Goal: Task Accomplishment & Management: Use online tool/utility

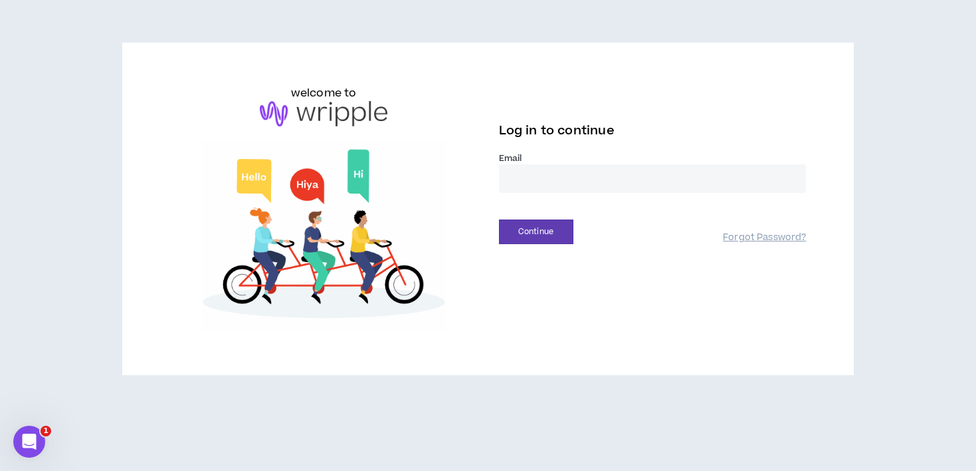
click at [552, 187] on input "email" at bounding box center [653, 178] width 308 height 29
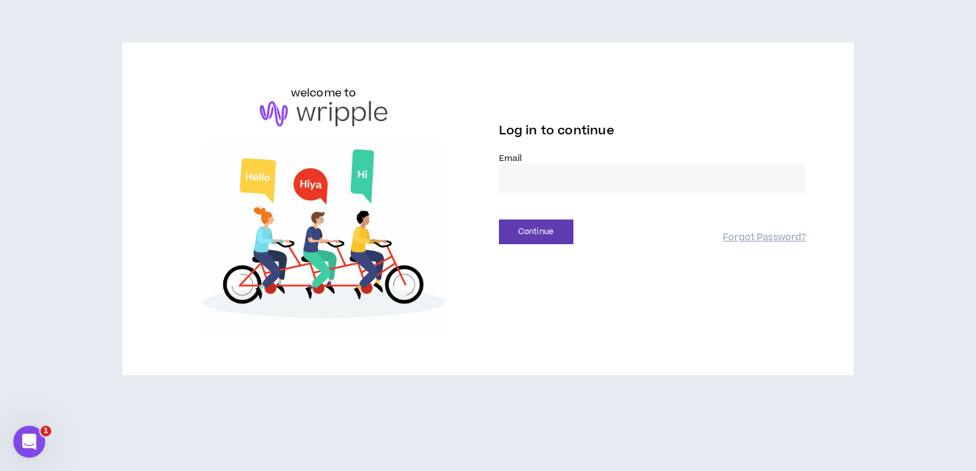
type input "**********"
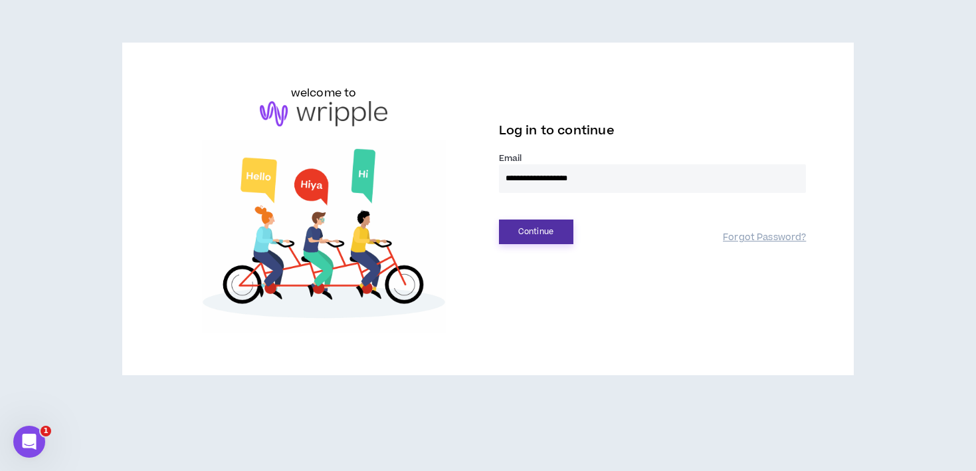
click at [523, 228] on button "Continue" at bounding box center [536, 231] width 74 height 25
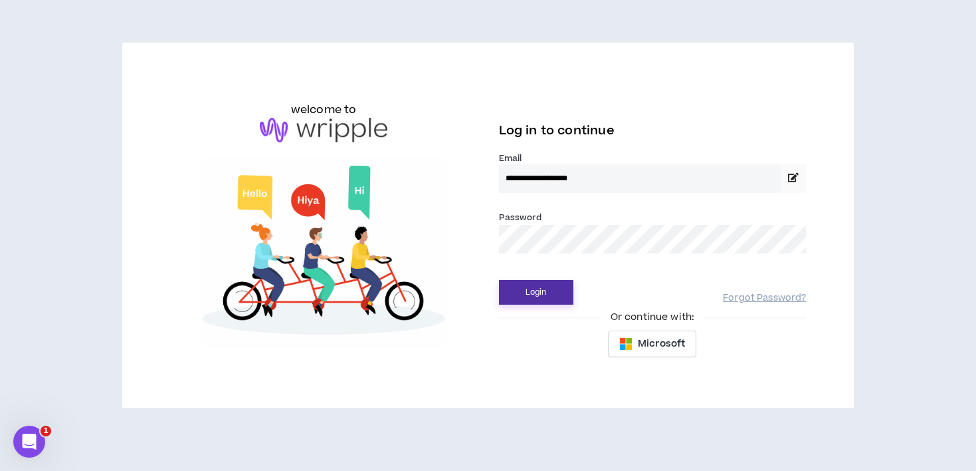
click at [528, 292] on button "Login" at bounding box center [536, 292] width 74 height 25
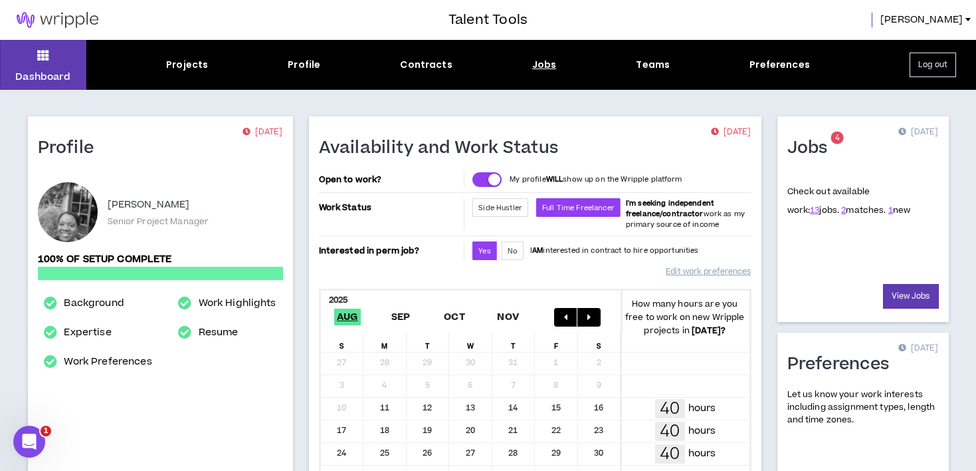
click at [547, 63] on div "Jobs" at bounding box center [544, 65] width 25 height 14
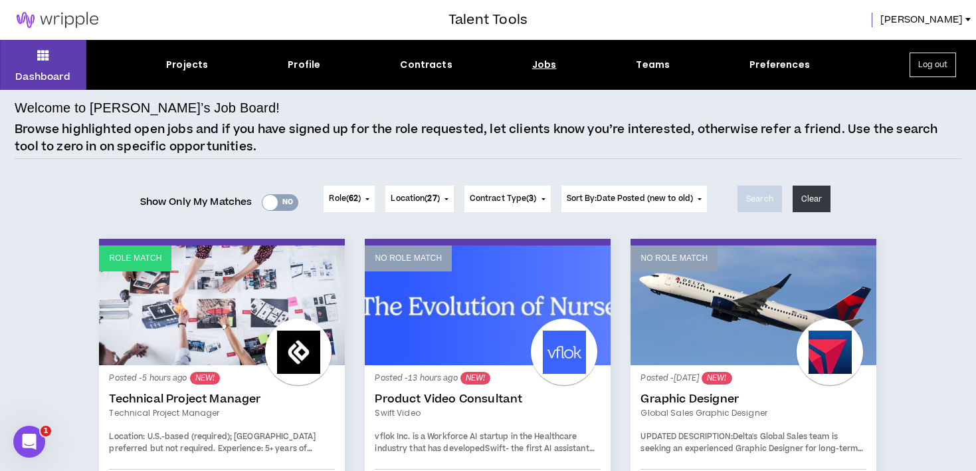
click at [166, 324] on link "Role Match" at bounding box center [222, 305] width 246 height 120
